Goal: Browse casually

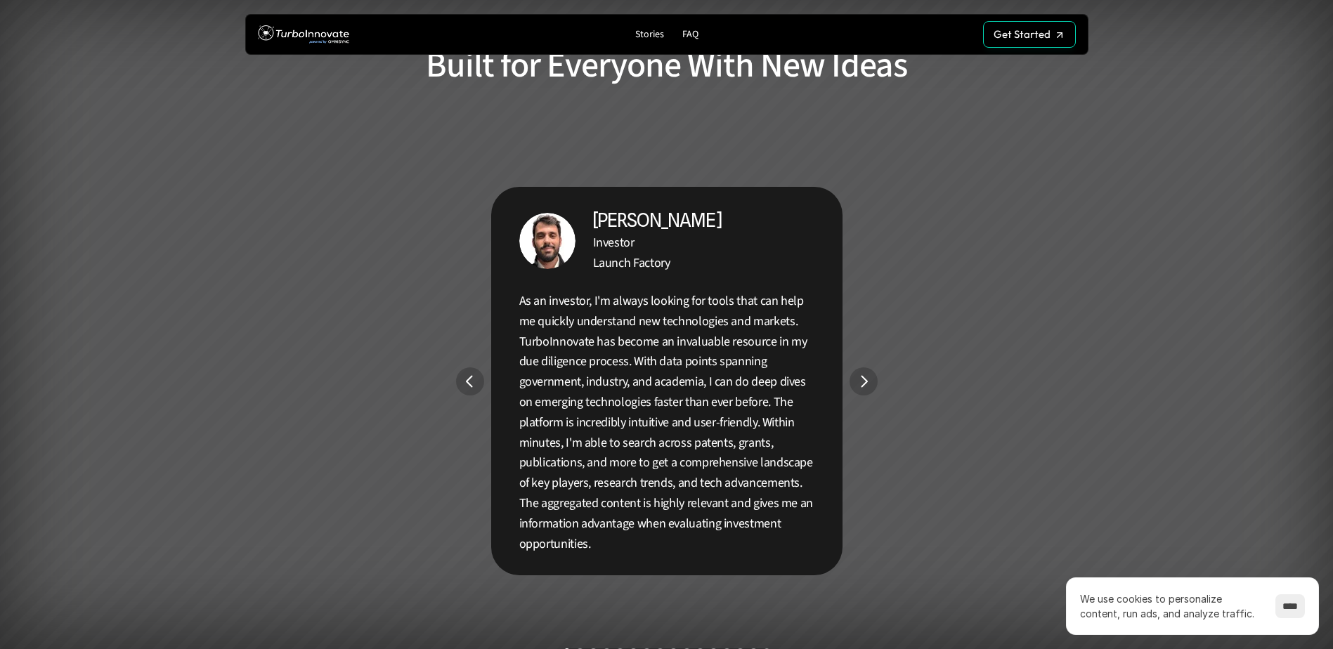
scroll to position [2529, 0]
click at [859, 376] on img "Next" at bounding box center [863, 381] width 28 height 28
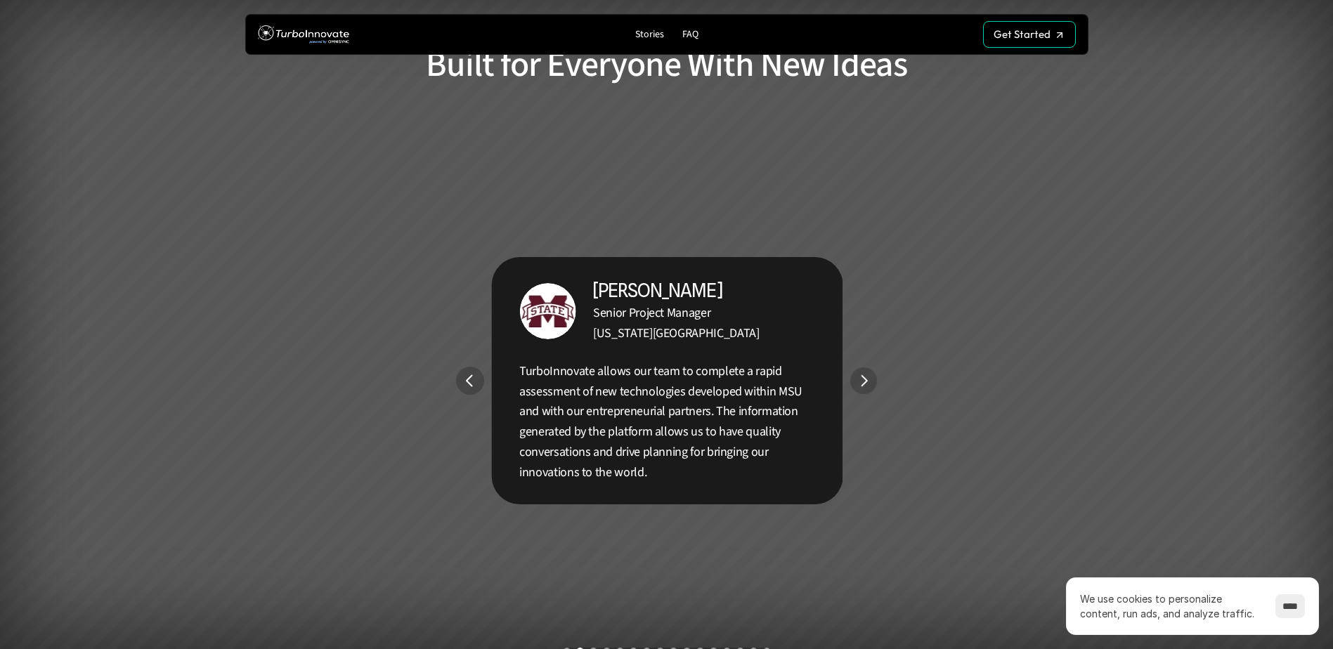
click at [862, 376] on img "Next" at bounding box center [862, 380] width 27 height 27
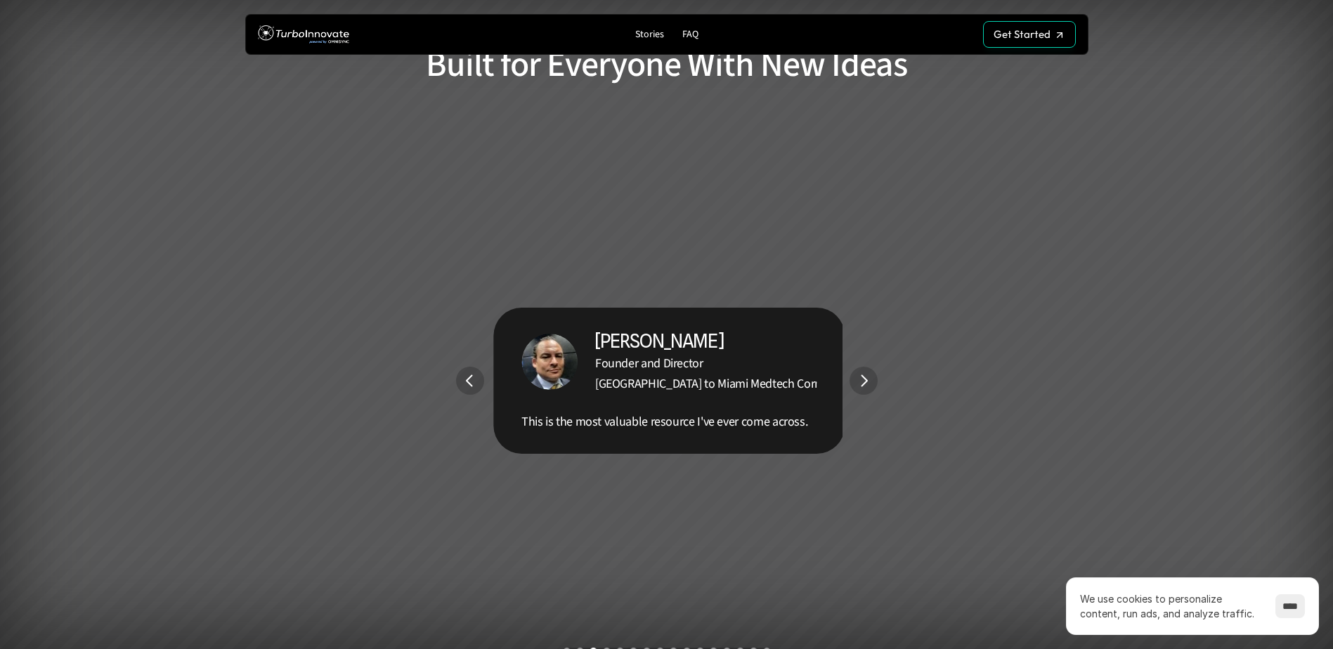
click at [862, 376] on img "Next" at bounding box center [863, 381] width 28 height 28
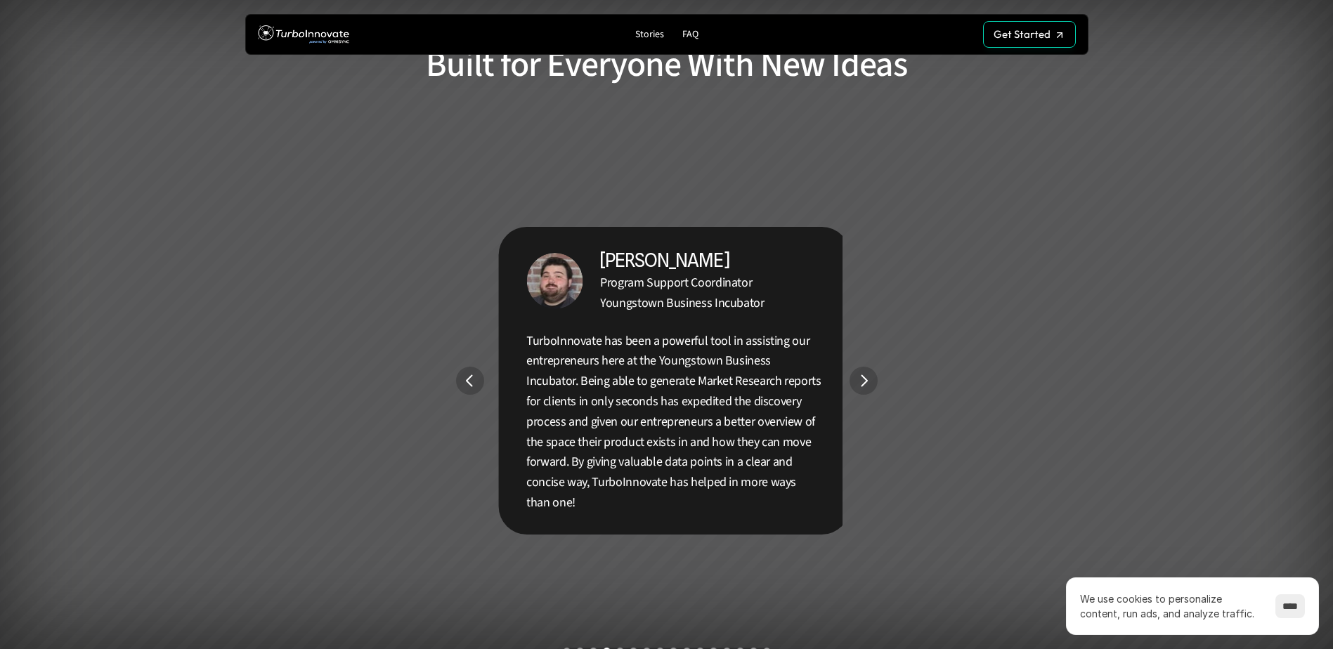
click at [862, 376] on img "Next" at bounding box center [863, 381] width 28 height 28
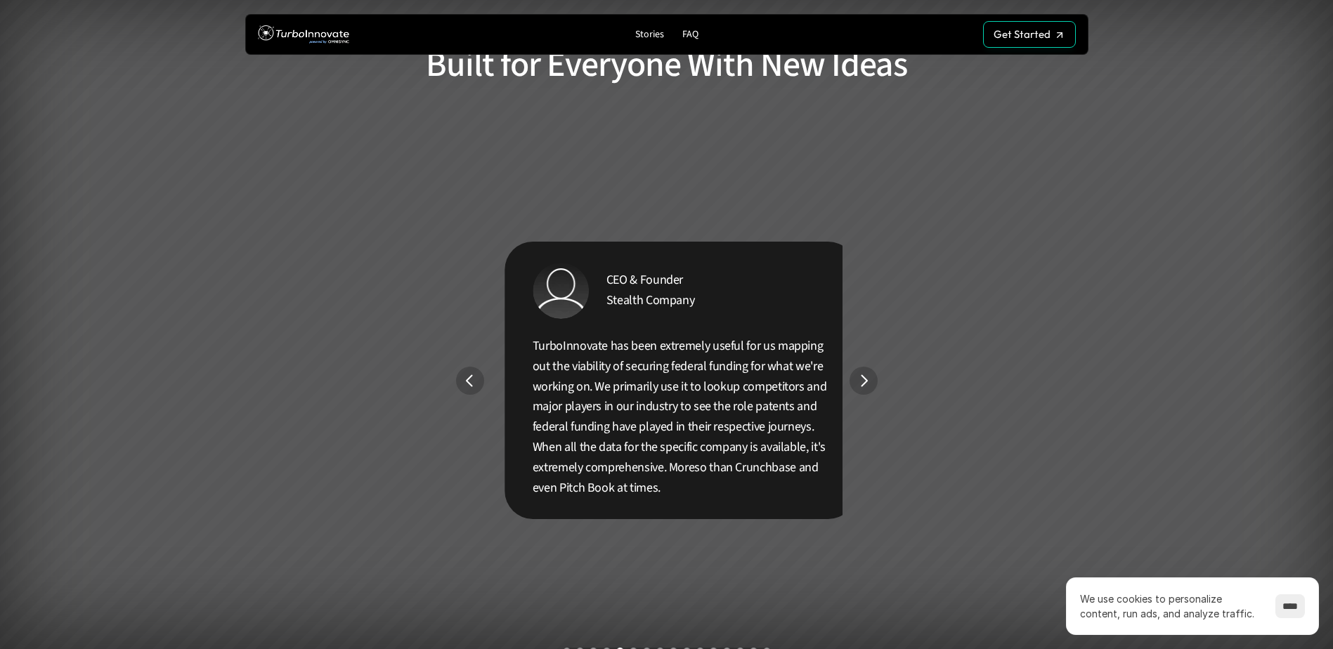
click at [862, 376] on img "Next" at bounding box center [863, 381] width 28 height 28
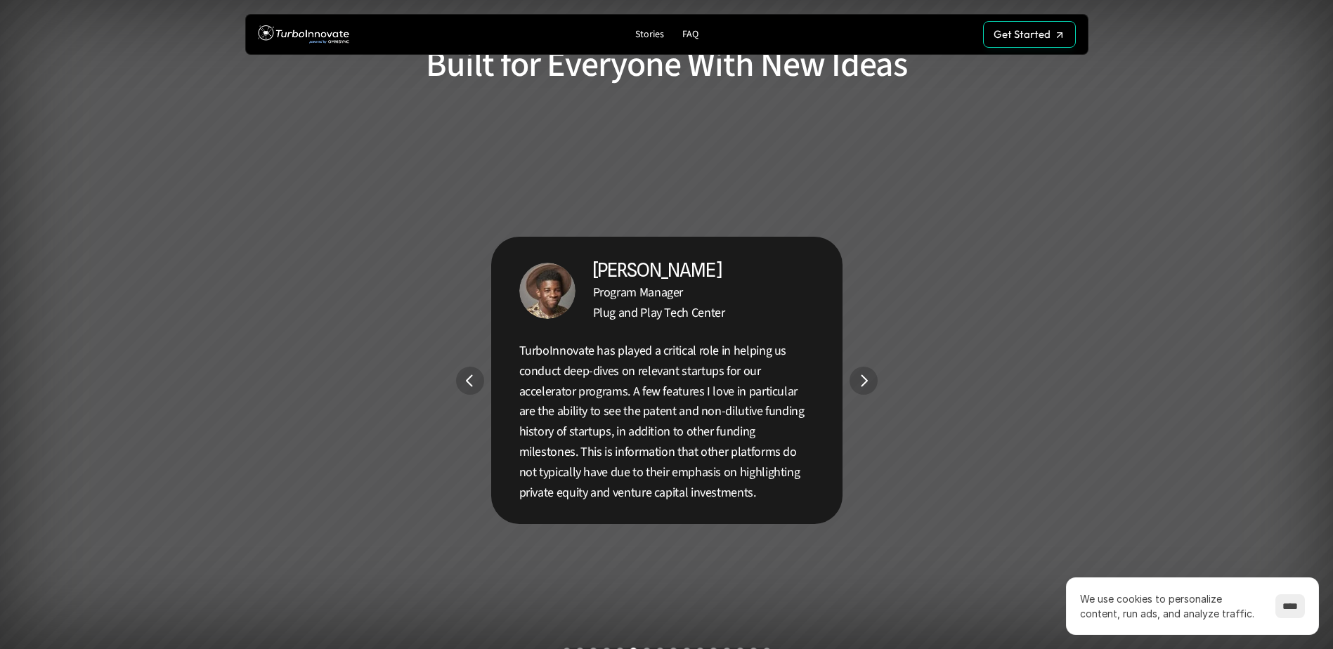
click at [862, 376] on img "Next" at bounding box center [863, 381] width 28 height 28
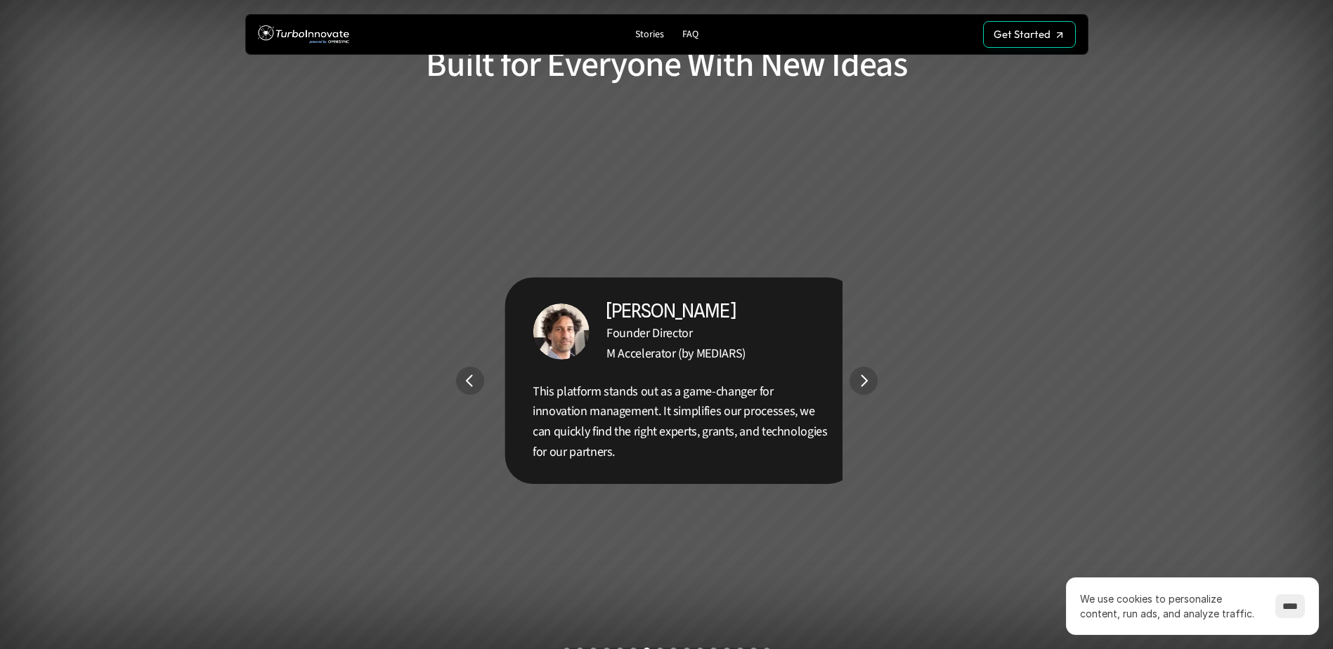
click at [861, 374] on img "Next" at bounding box center [863, 381] width 28 height 28
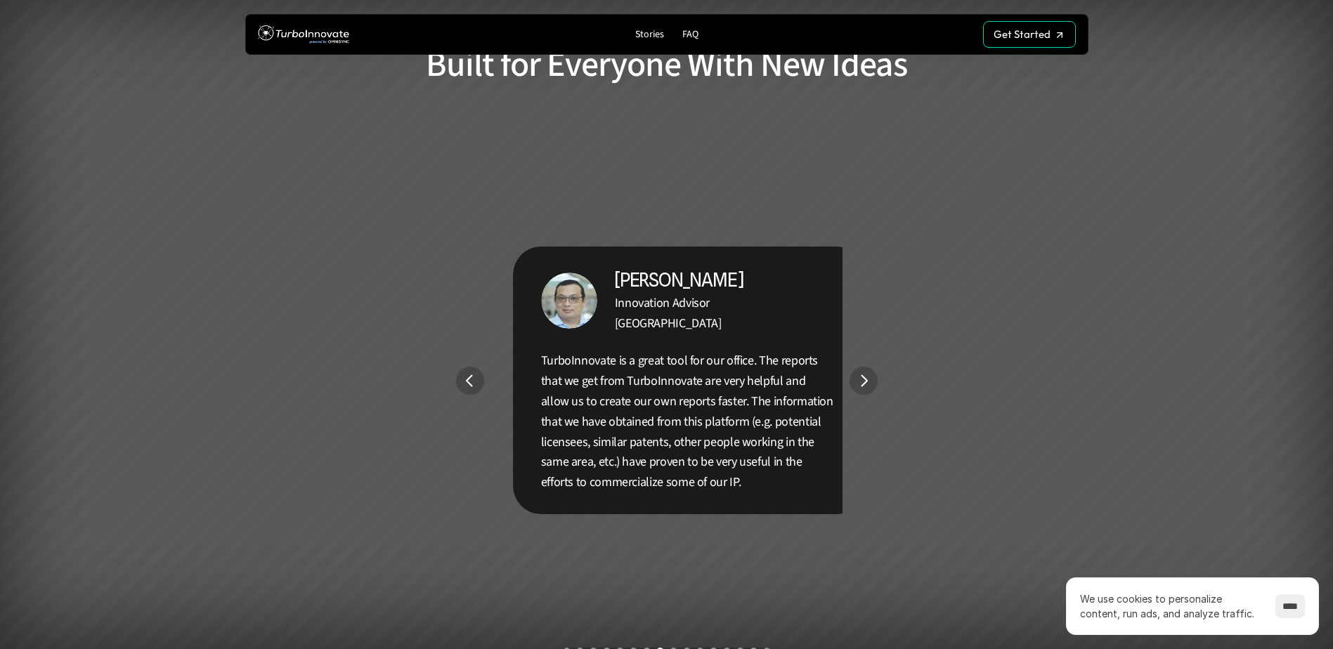
click at [861, 374] on img "Next" at bounding box center [863, 381] width 28 height 28
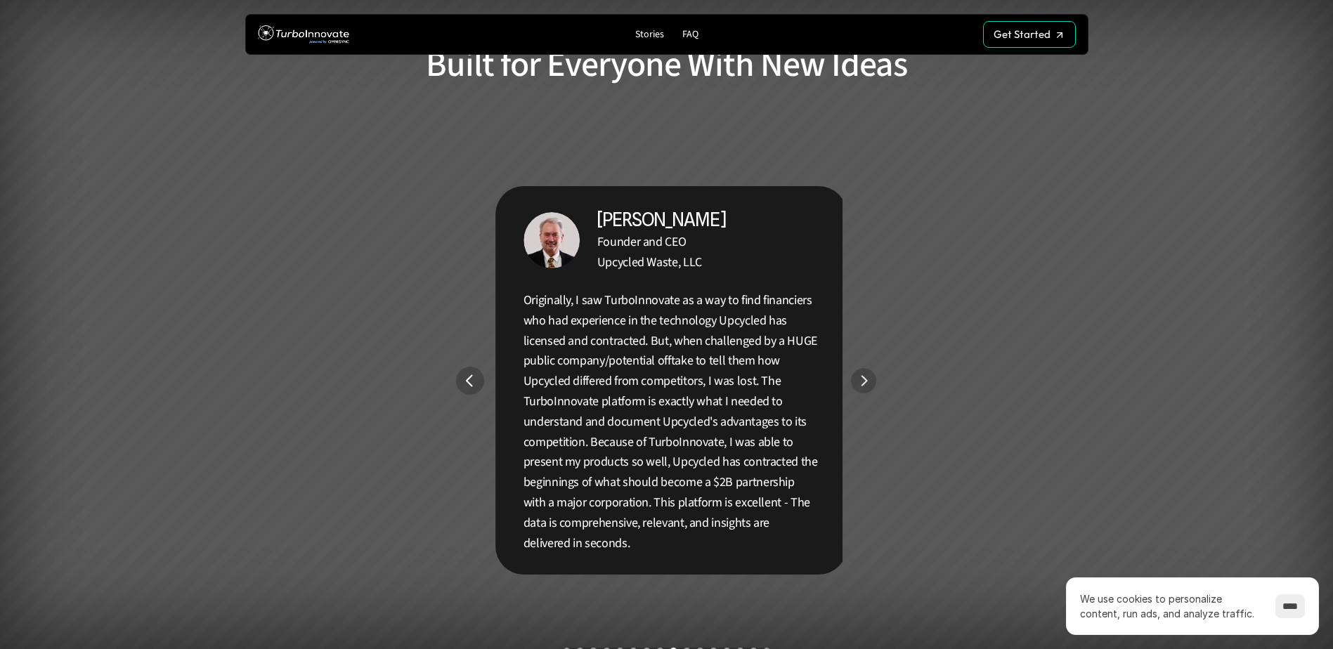
click at [861, 374] on img "Next" at bounding box center [863, 380] width 25 height 25
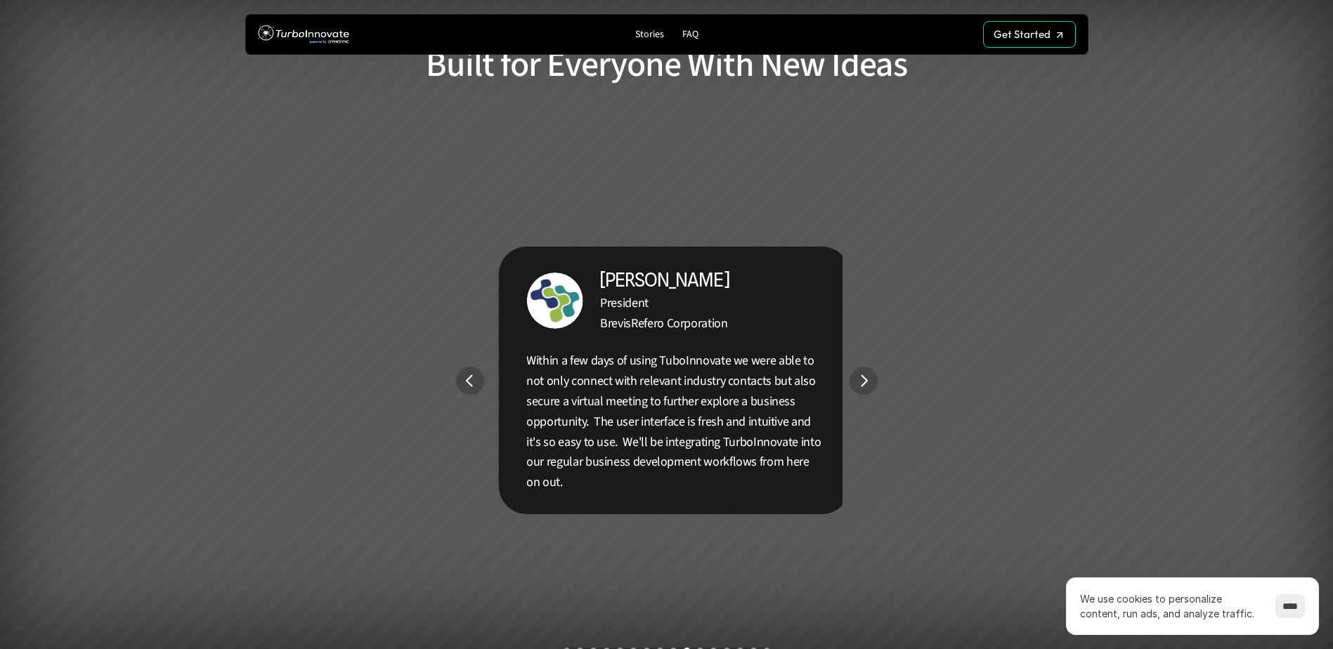
click at [861, 374] on img "Next" at bounding box center [863, 381] width 28 height 28
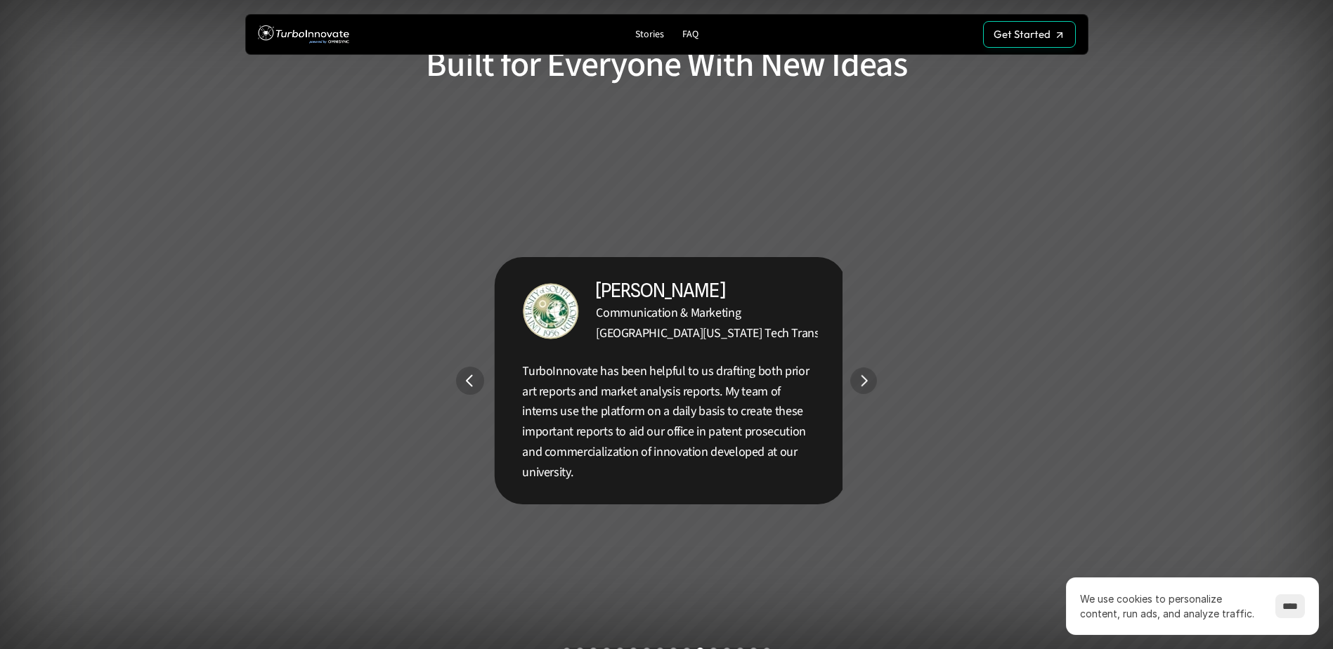
click at [861, 374] on img "Next" at bounding box center [863, 380] width 27 height 27
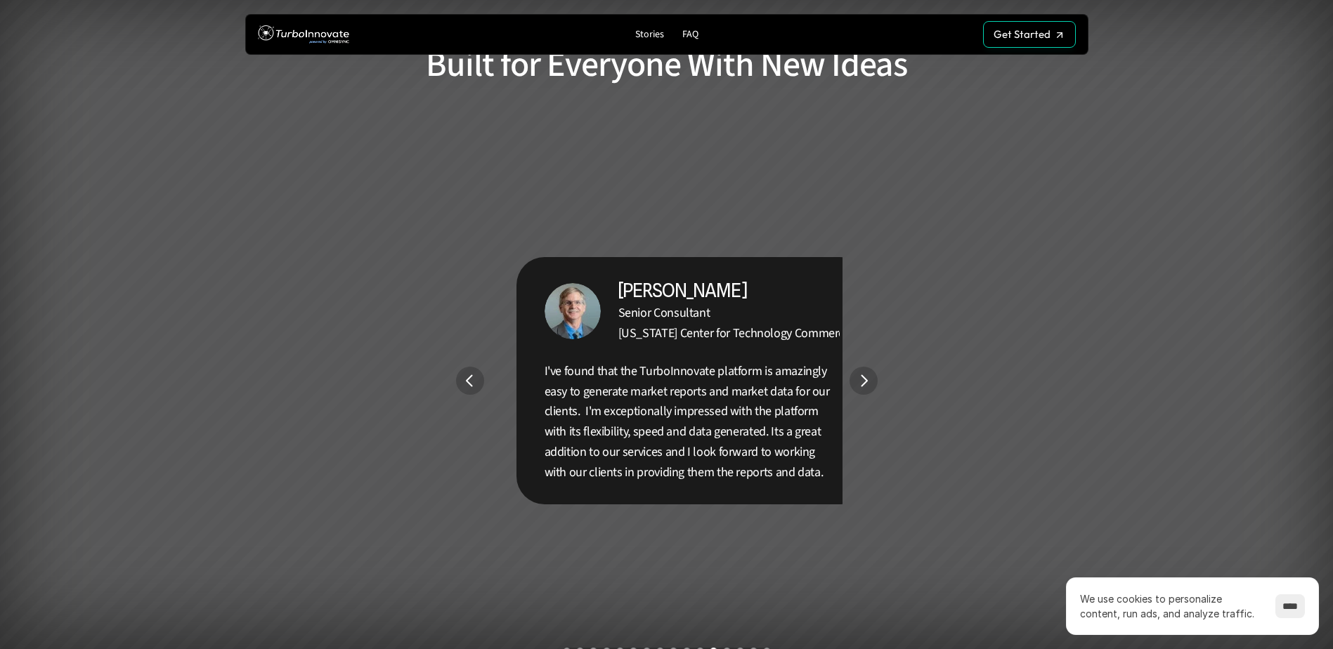
click at [861, 374] on img "Next" at bounding box center [863, 381] width 28 height 28
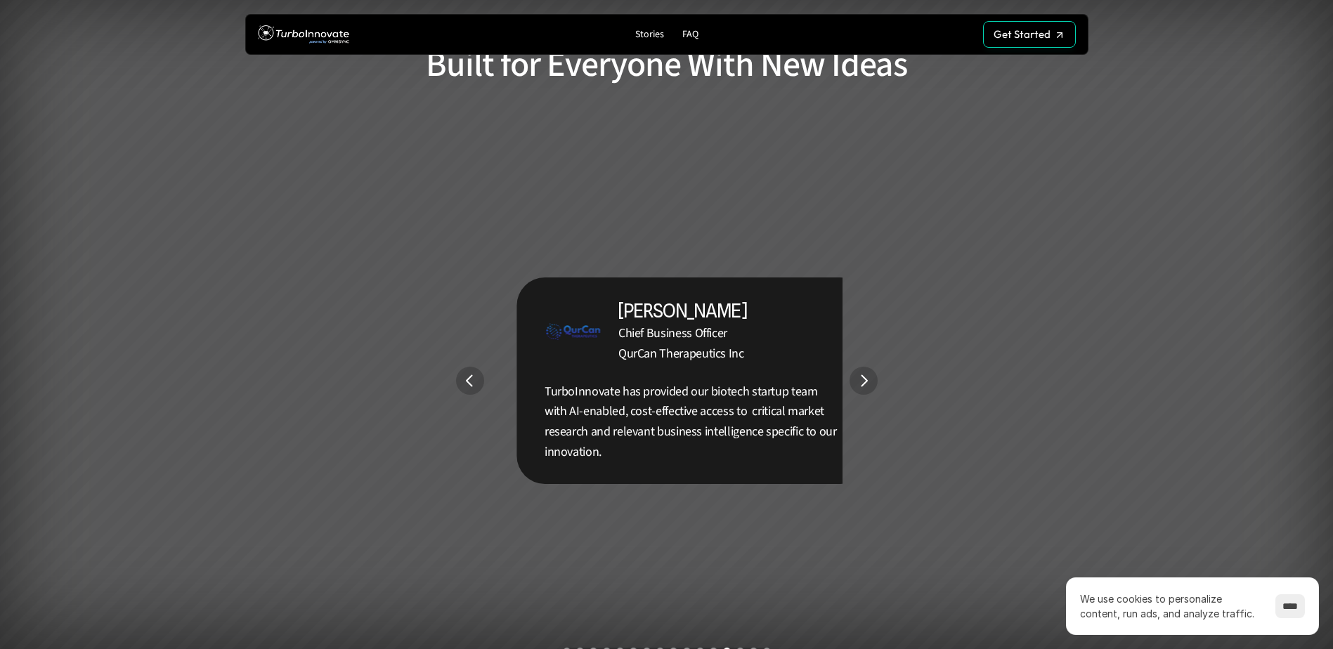
click at [861, 374] on img "Next" at bounding box center [863, 381] width 28 height 28
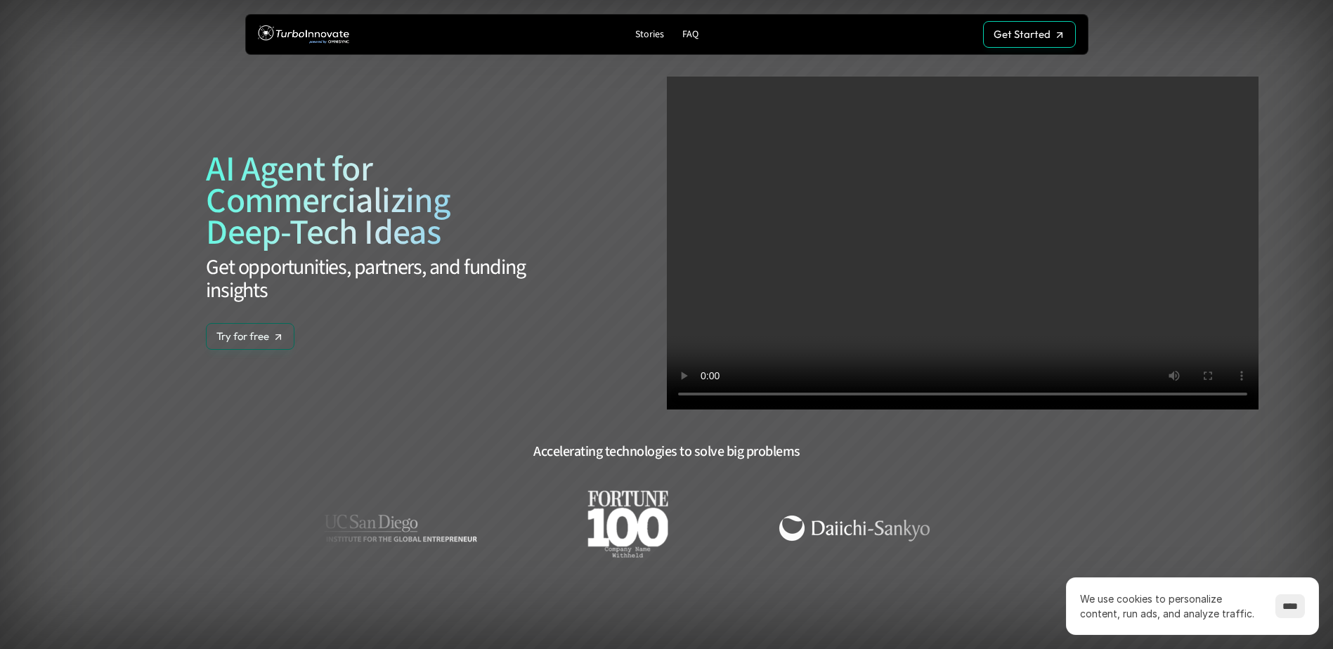
scroll to position [0, 0]
